Goal: Information Seeking & Learning: Learn about a topic

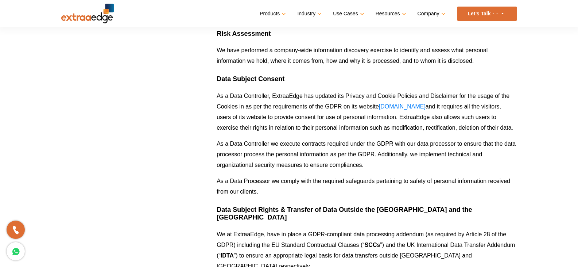
scroll to position [365, 0]
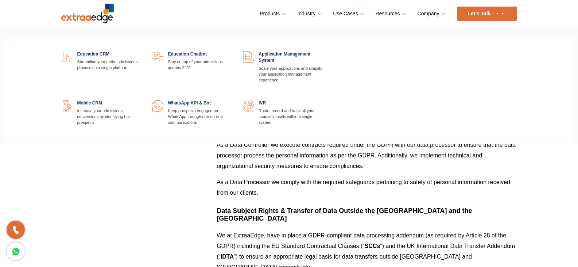
click at [141, 51] on link at bounding box center [141, 51] width 0 height 0
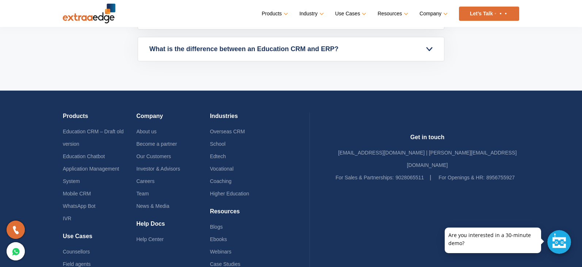
scroll to position [3480, 0]
